Goal: Download file/media

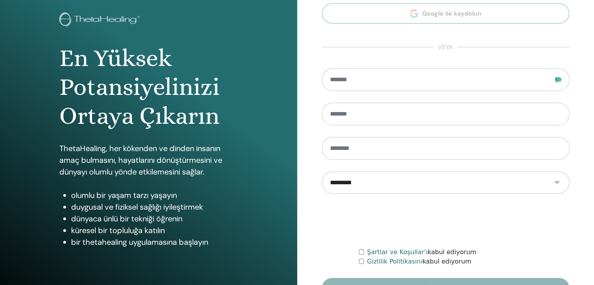
scroll to position [90, 0]
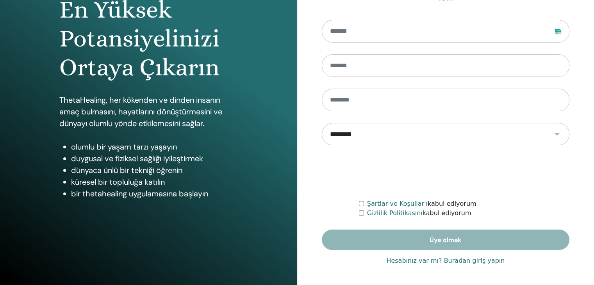
click at [456, 260] on font "Hesabınız var mı? Buradan giriş yapın" at bounding box center [445, 260] width 118 height 7
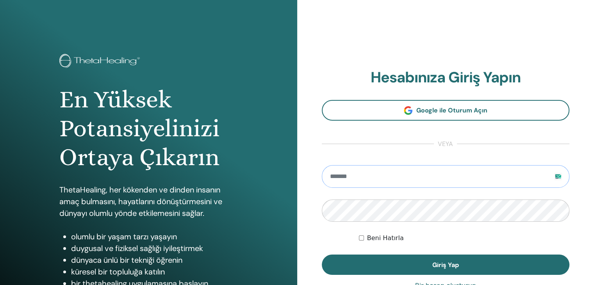
click at [340, 182] on input "email" at bounding box center [446, 176] width 248 height 23
type input "**********"
click at [322, 255] on button "Giriş Yap" at bounding box center [446, 265] width 248 height 20
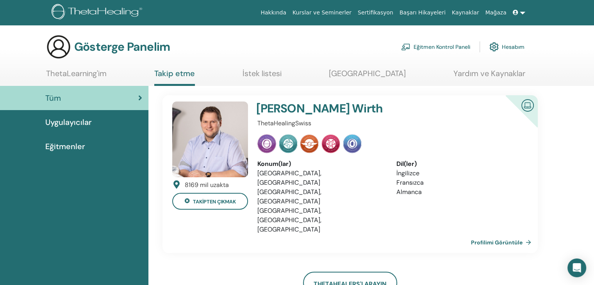
click at [434, 42] on link "Eğitmen Kontrol Paneli" at bounding box center [435, 46] width 69 height 17
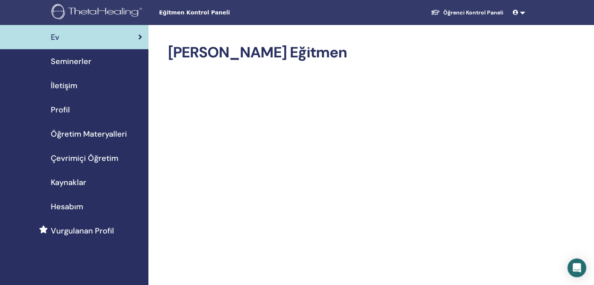
click at [56, 209] on font "Hesabım" at bounding box center [67, 206] width 32 height 10
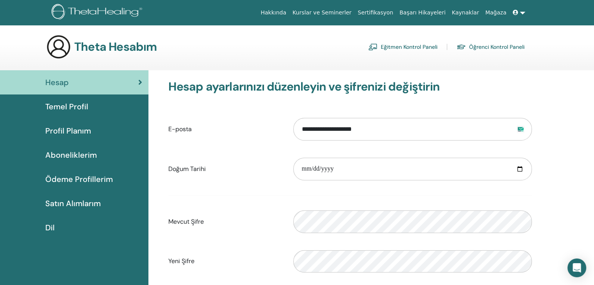
click at [385, 49] on font "Eğitmen Kontrol Paneli" at bounding box center [409, 47] width 57 height 7
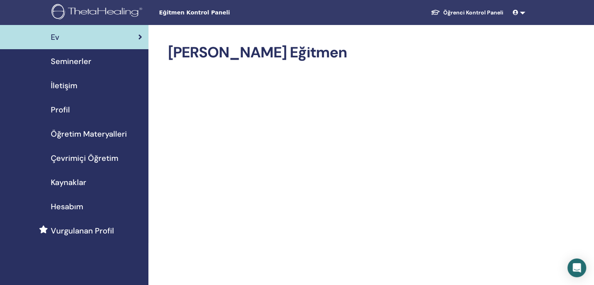
click at [83, 132] on font "Öğretim Materyalleri" at bounding box center [89, 134] width 76 height 10
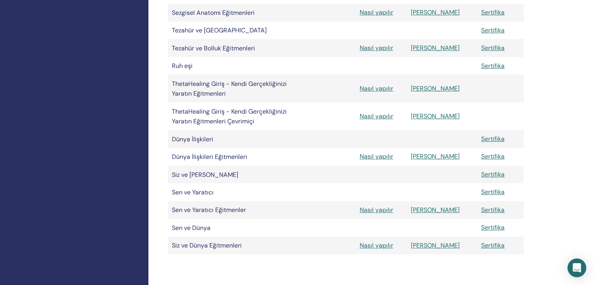
scroll to position [388, 0]
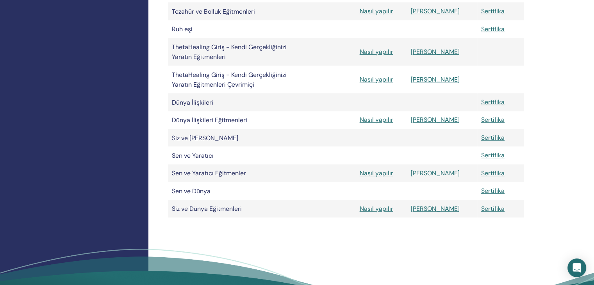
click at [431, 177] on font "Manuel" at bounding box center [435, 173] width 49 height 8
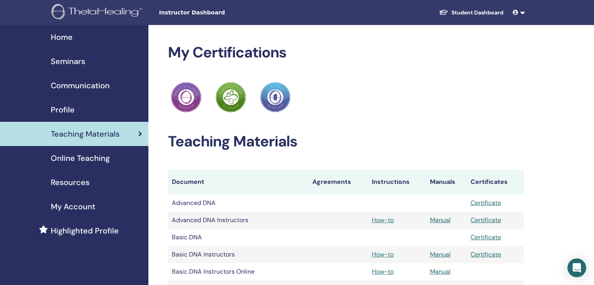
scroll to position [388, 0]
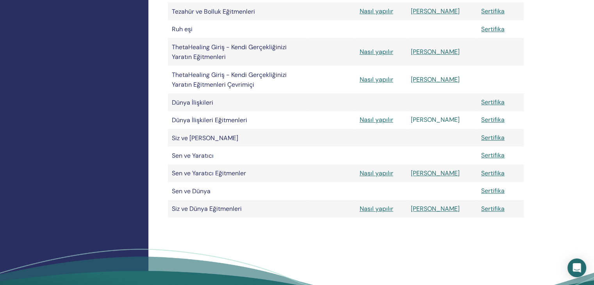
click at [442, 124] on font "[PERSON_NAME]" at bounding box center [435, 120] width 49 height 8
